Goal: Task Accomplishment & Management: Use online tool/utility

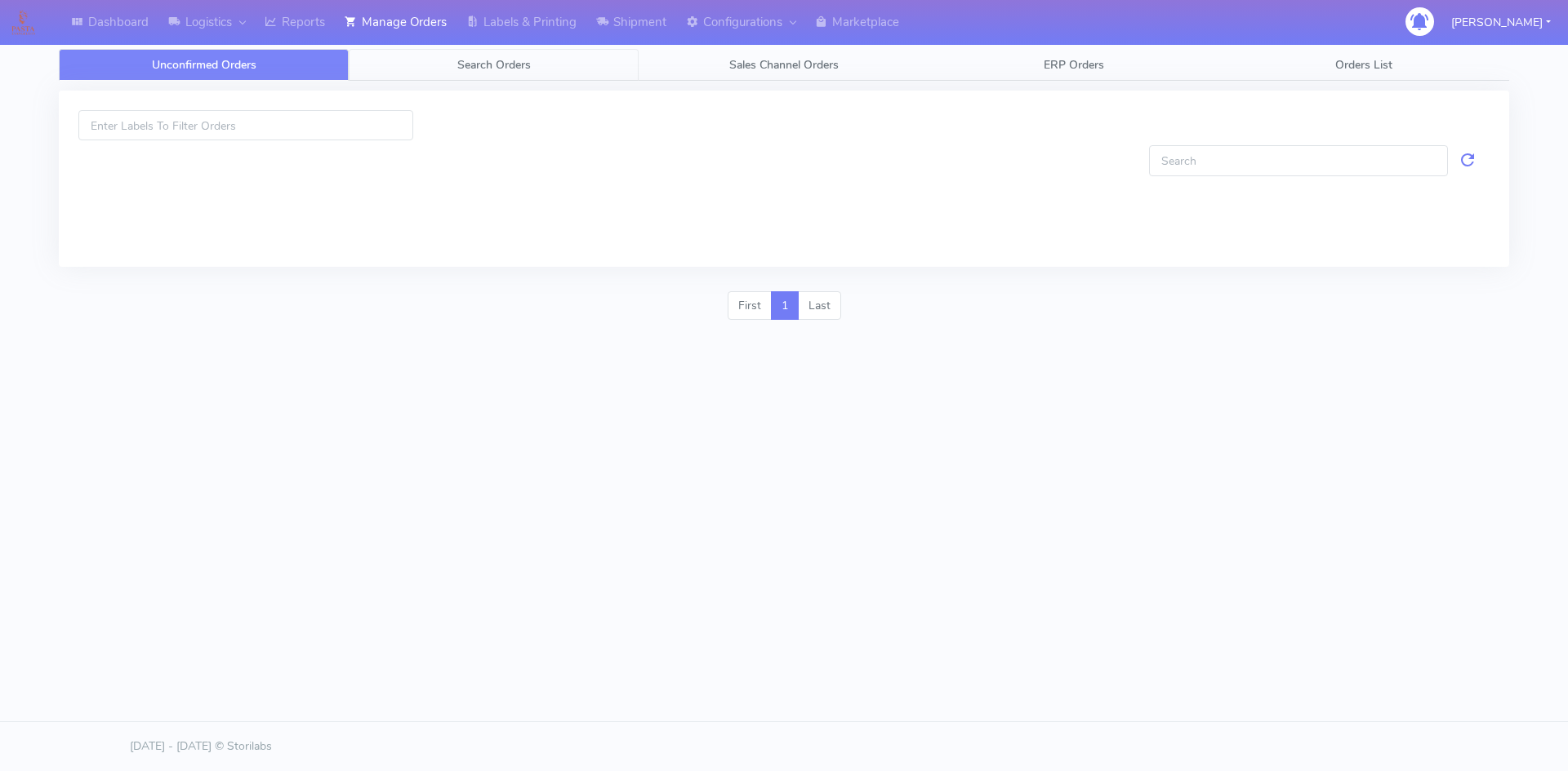
click at [539, 62] on link "Search Orders" at bounding box center [494, 64] width 290 height 32
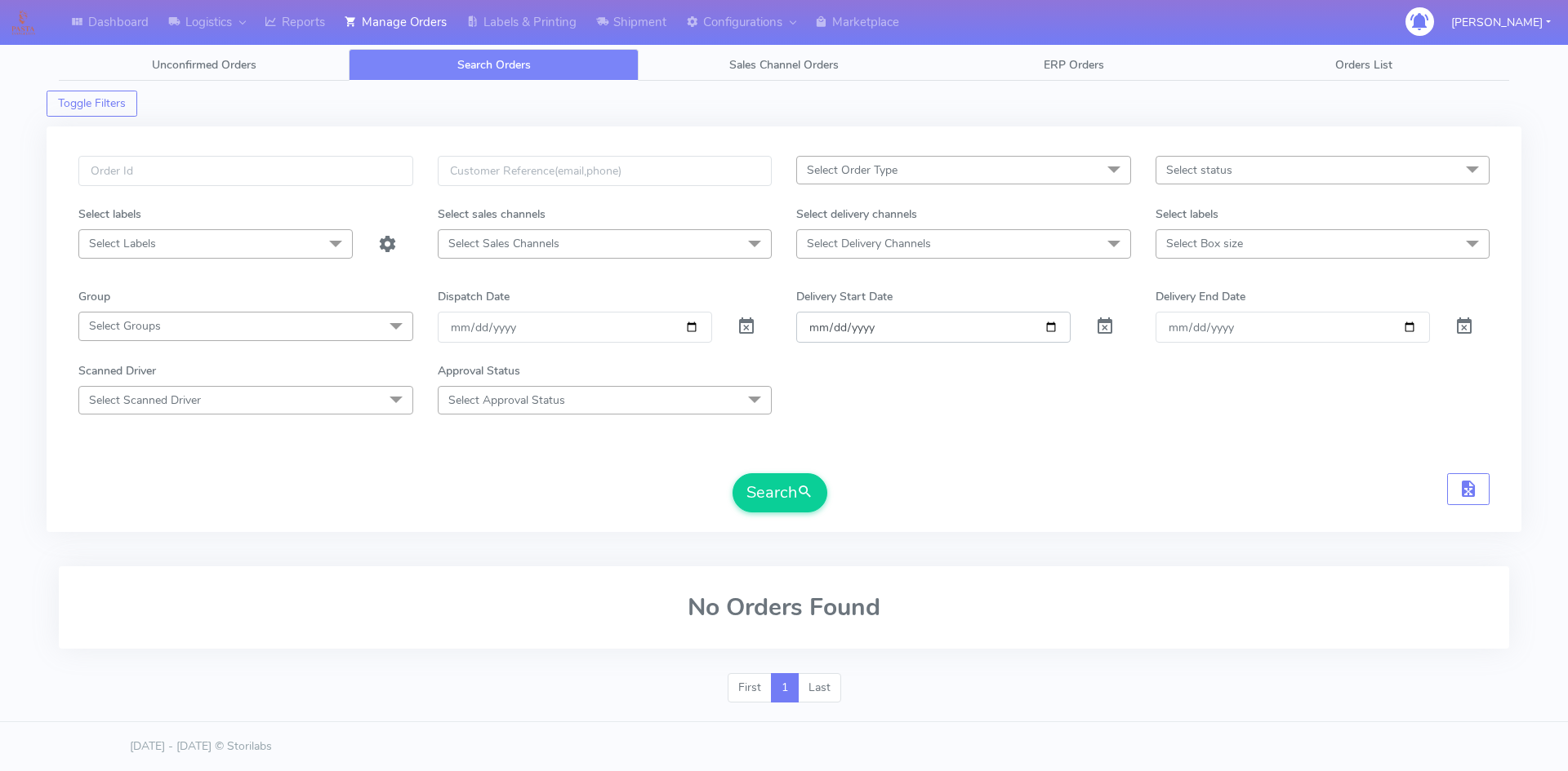
click at [1054, 324] on input "Order" at bounding box center [934, 327] width 274 height 30
type input "[DATE]"
click at [1408, 329] on input "Delivery End Date" at bounding box center [1293, 327] width 274 height 30
type input "[DATE]"
click at [784, 487] on button "Search" at bounding box center [779, 493] width 95 height 39
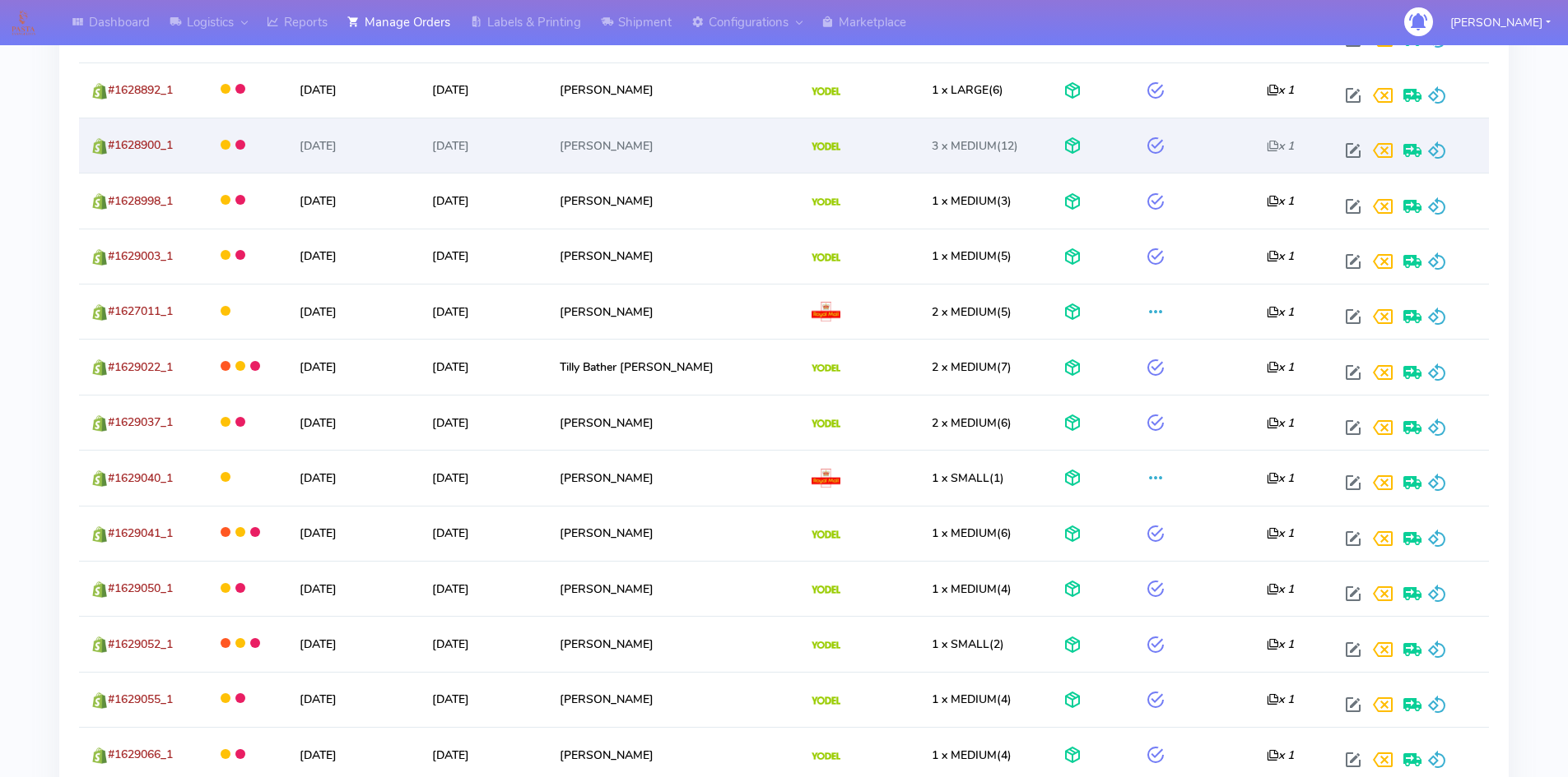
scroll to position [2833, 0]
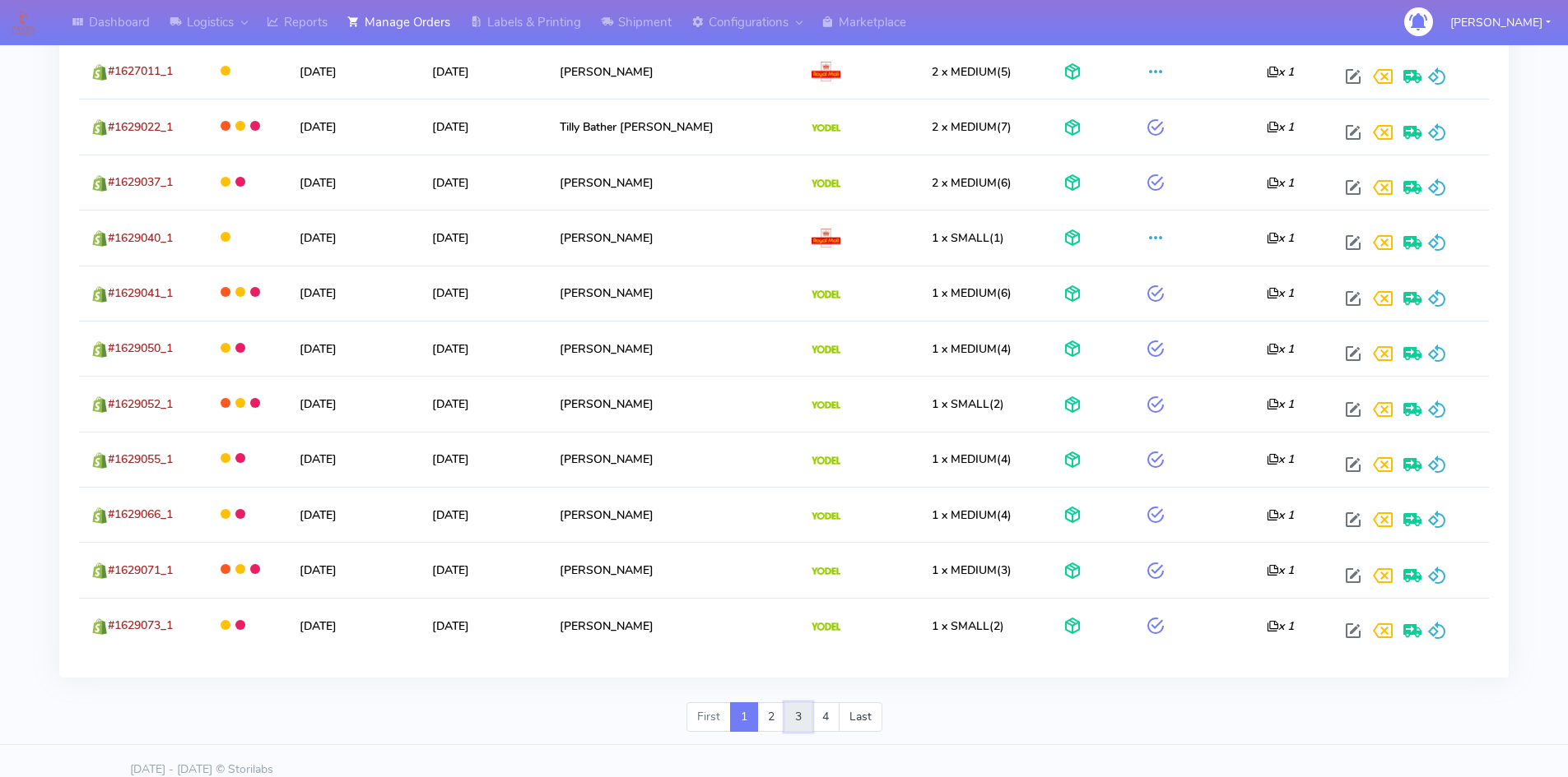
click at [785, 703] on link "3" at bounding box center [798, 718] width 28 height 30
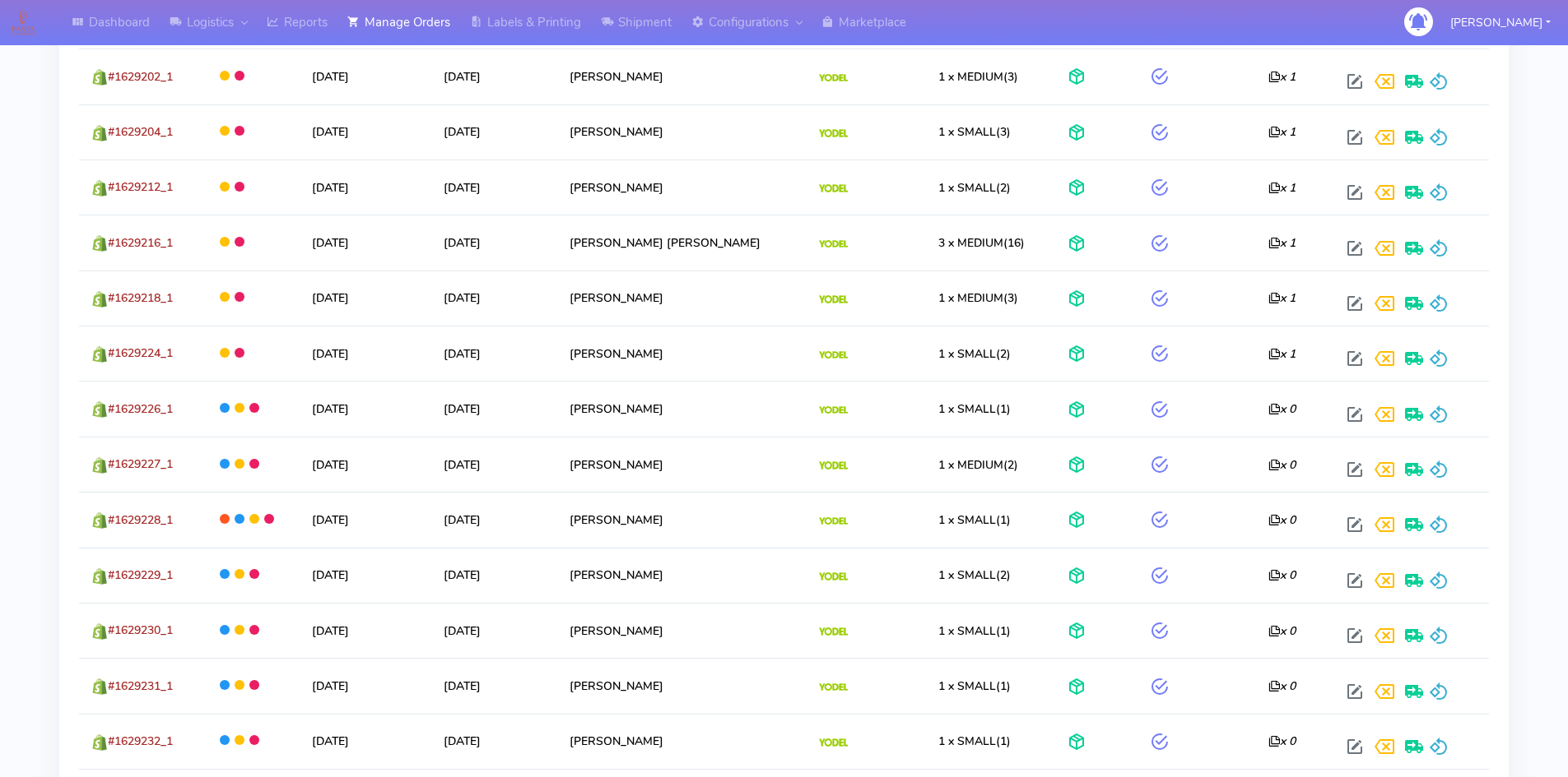
scroll to position [2849, 0]
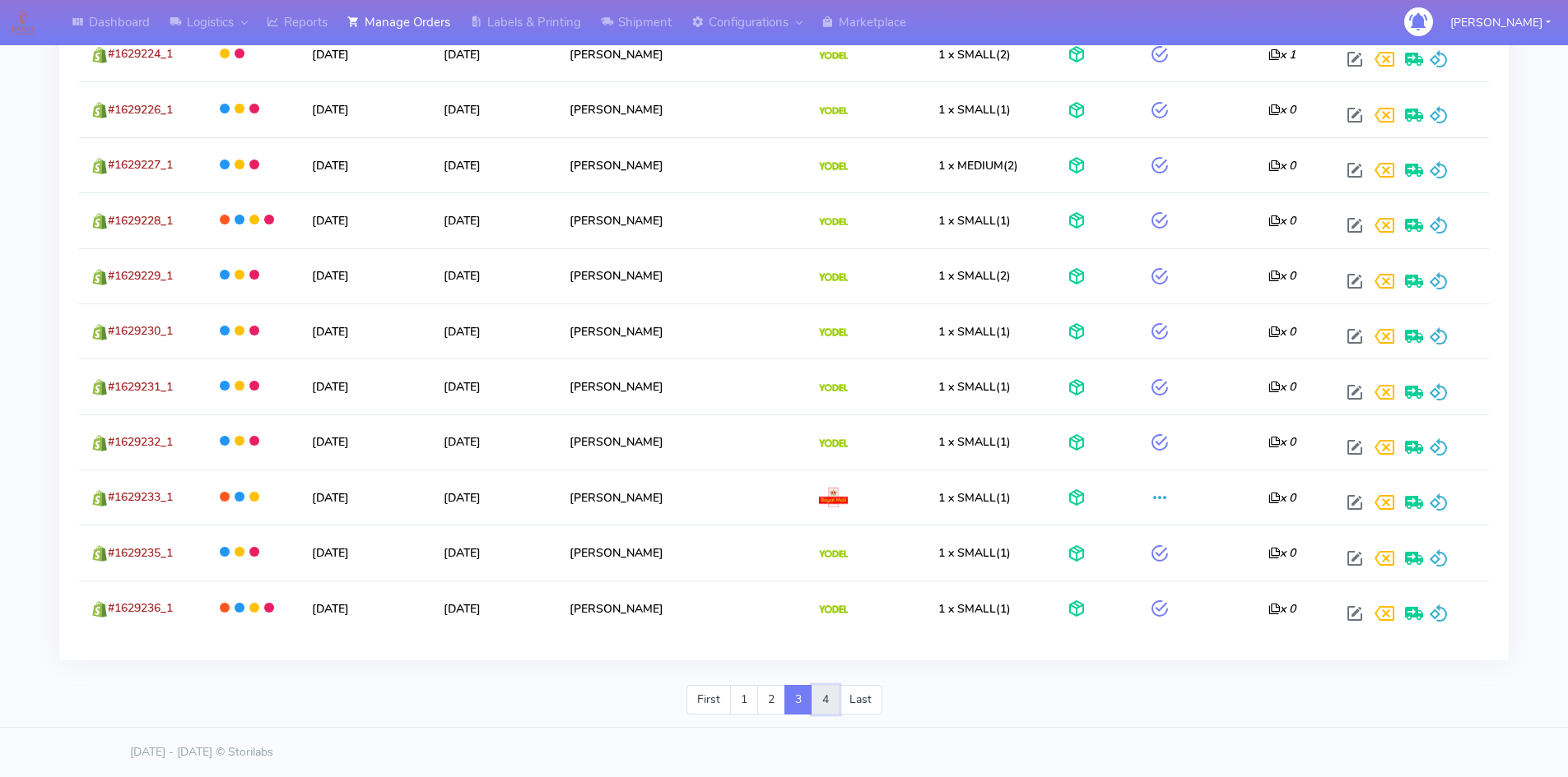
click at [825, 702] on link "4" at bounding box center [826, 700] width 28 height 30
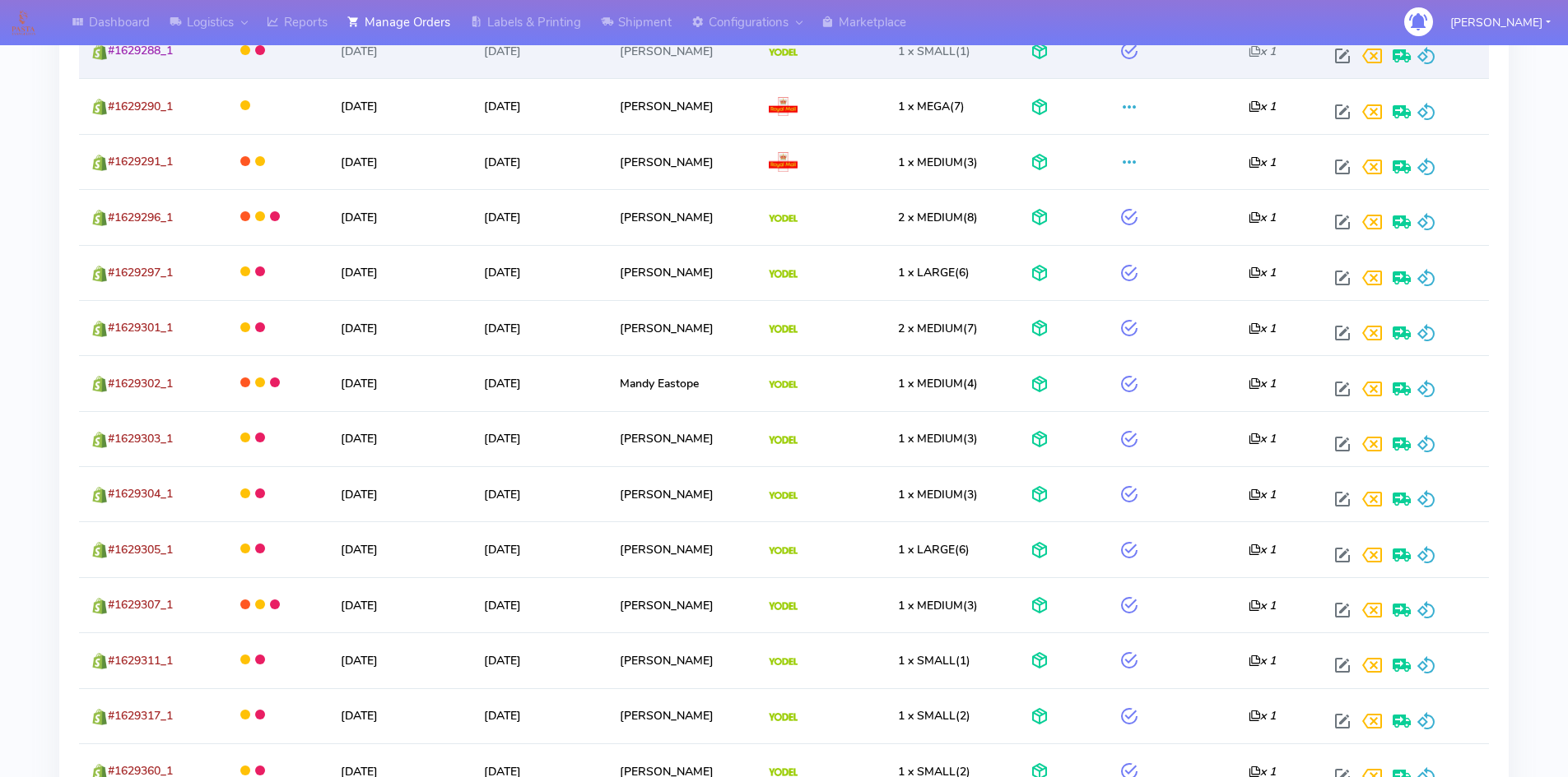
scroll to position [1724, 0]
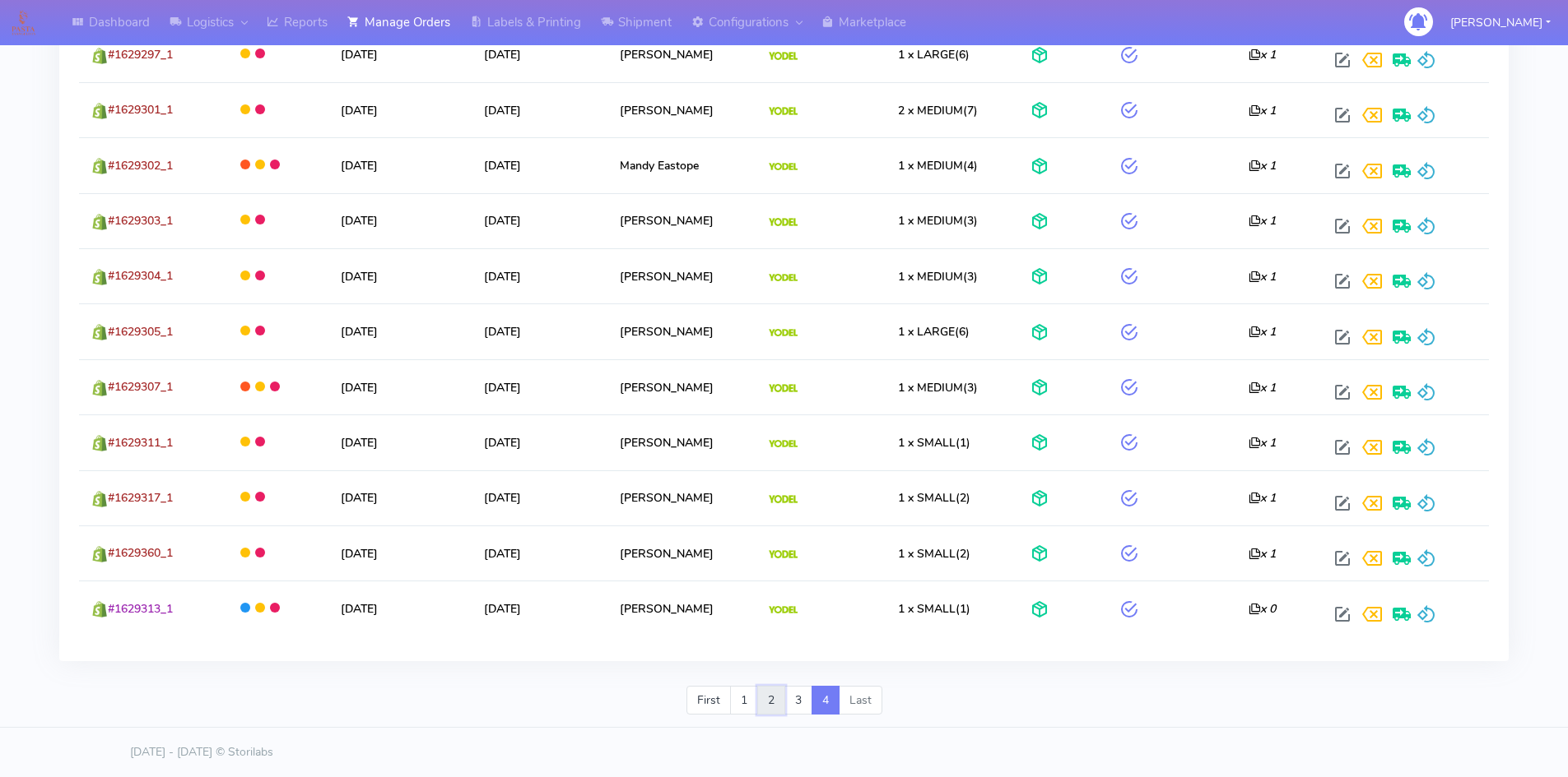
click at [771, 704] on link "2" at bounding box center [771, 701] width 28 height 30
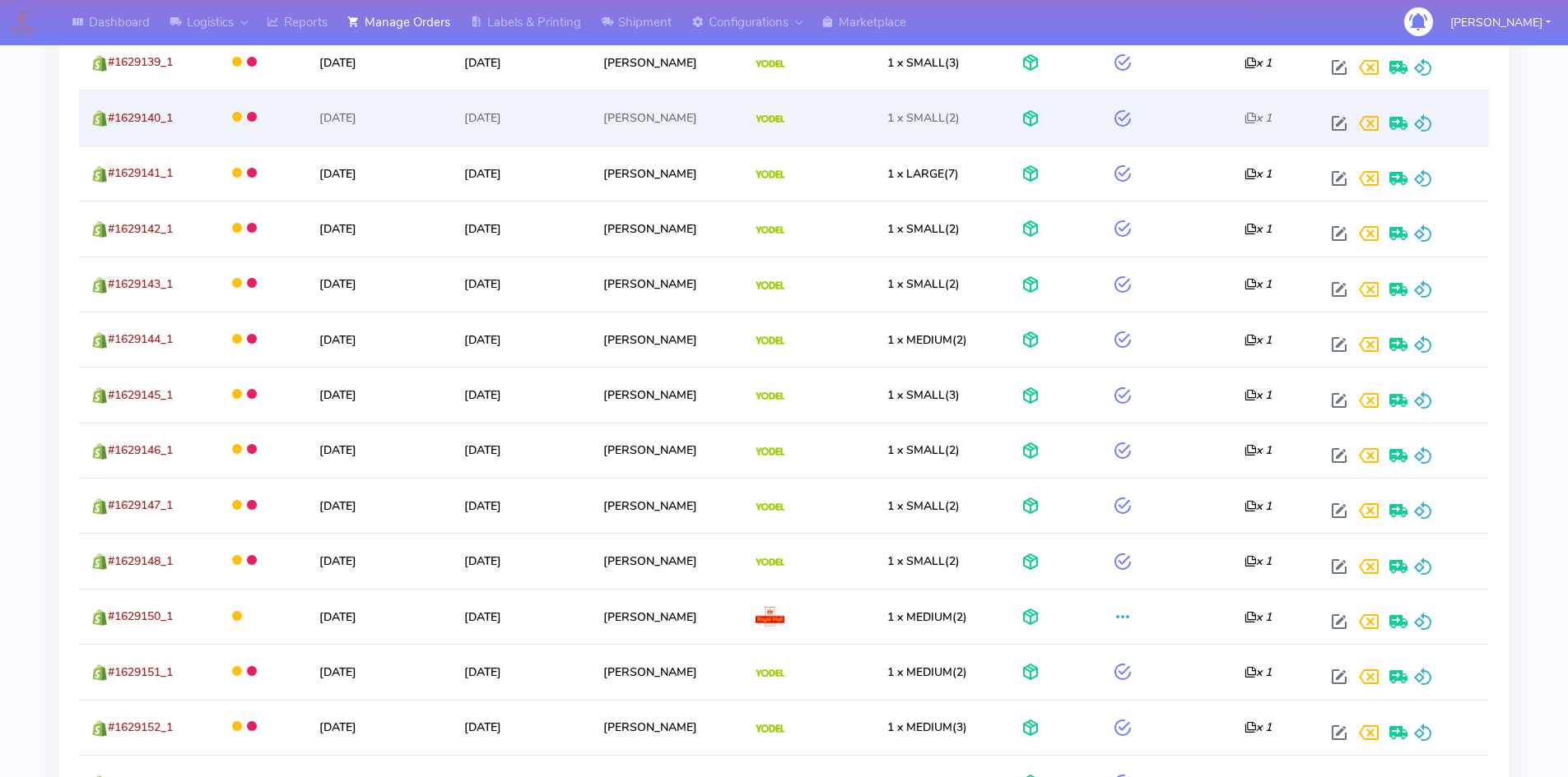
scroll to position [2257, 0]
